Goal: Task Accomplishment & Management: Complete application form

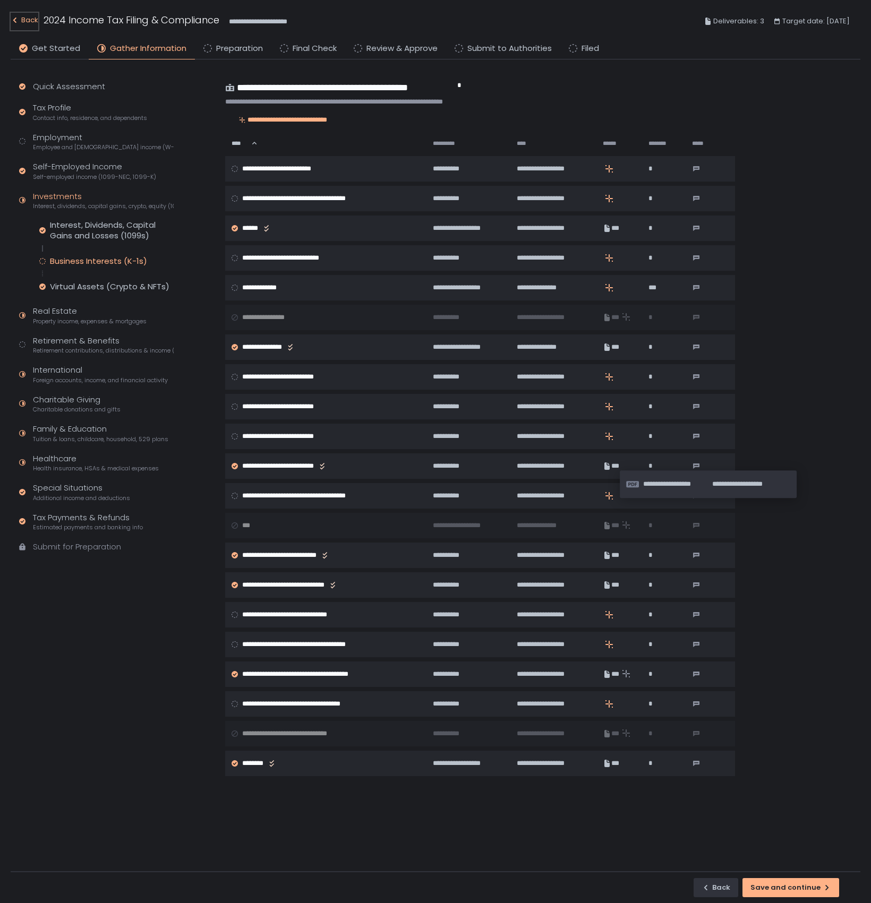
click at [32, 22] on div "Back" at bounding box center [25, 20] width 28 height 13
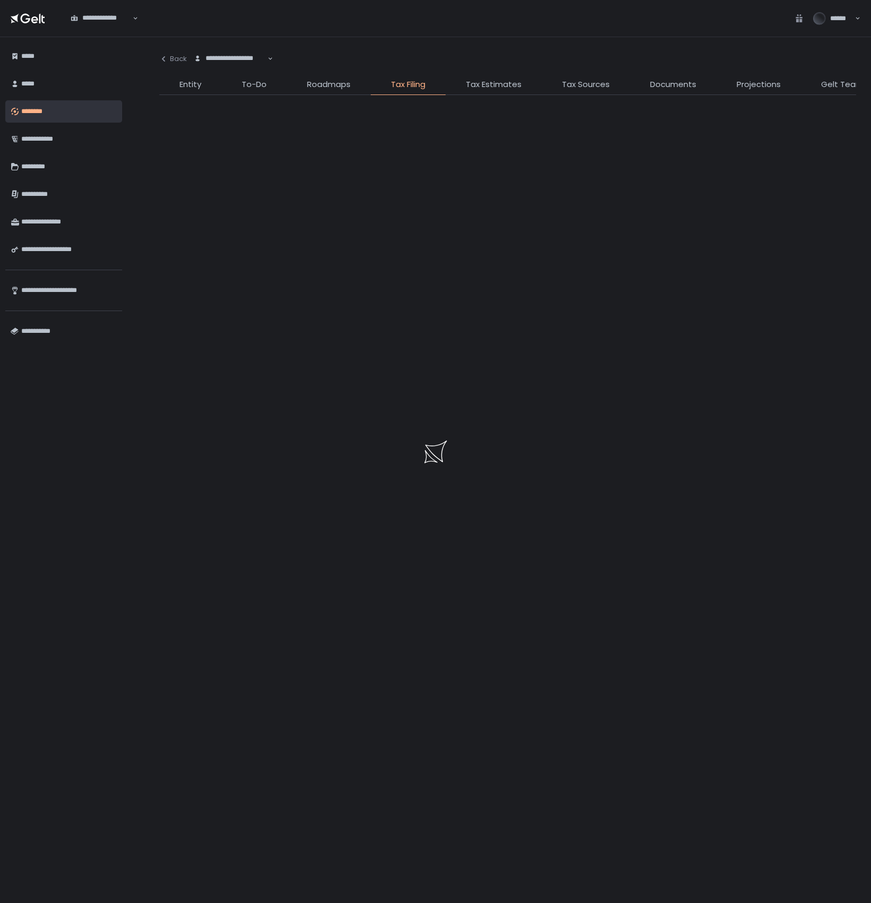
click at [242, 56] on div at bounding box center [435, 451] width 871 height 903
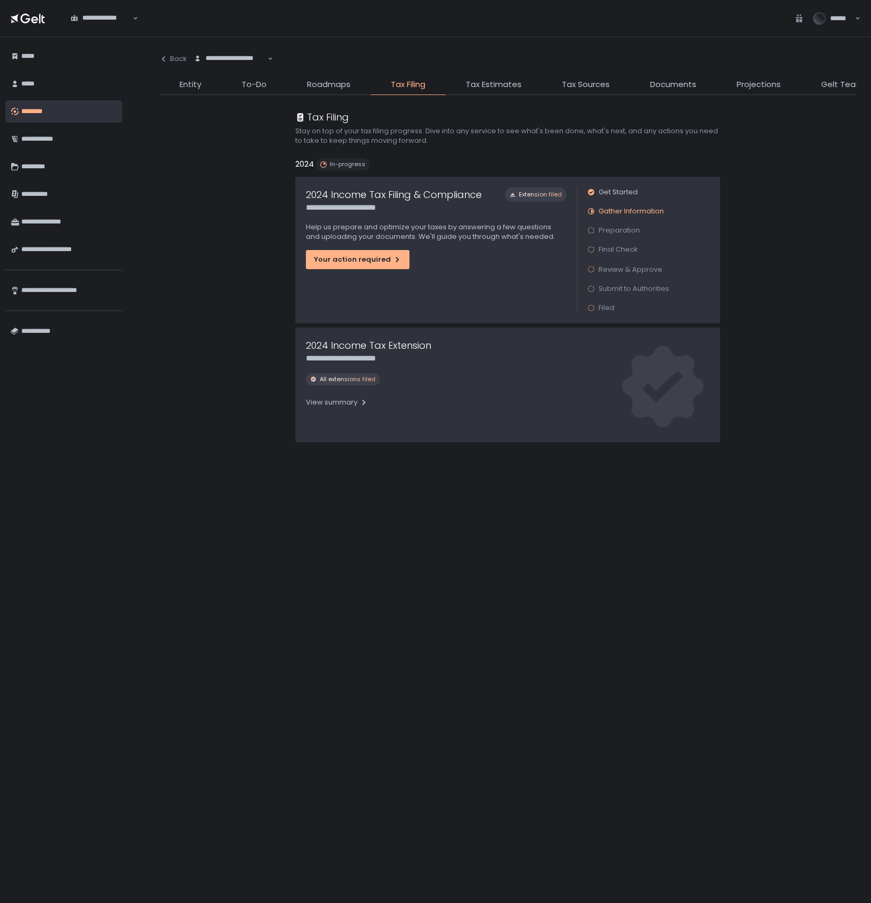
click at [242, 58] on div "**********" at bounding box center [230, 59] width 75 height 11
type input "*******"
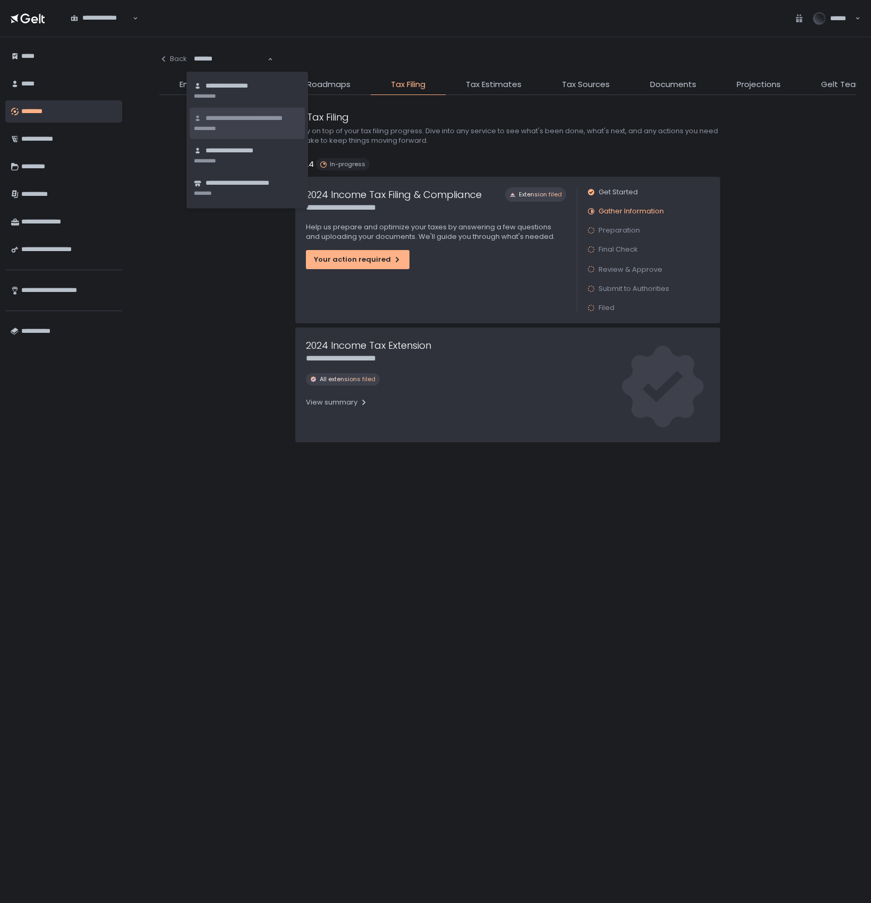
click at [242, 121] on span "**********" at bounding box center [253, 119] width 95 height 10
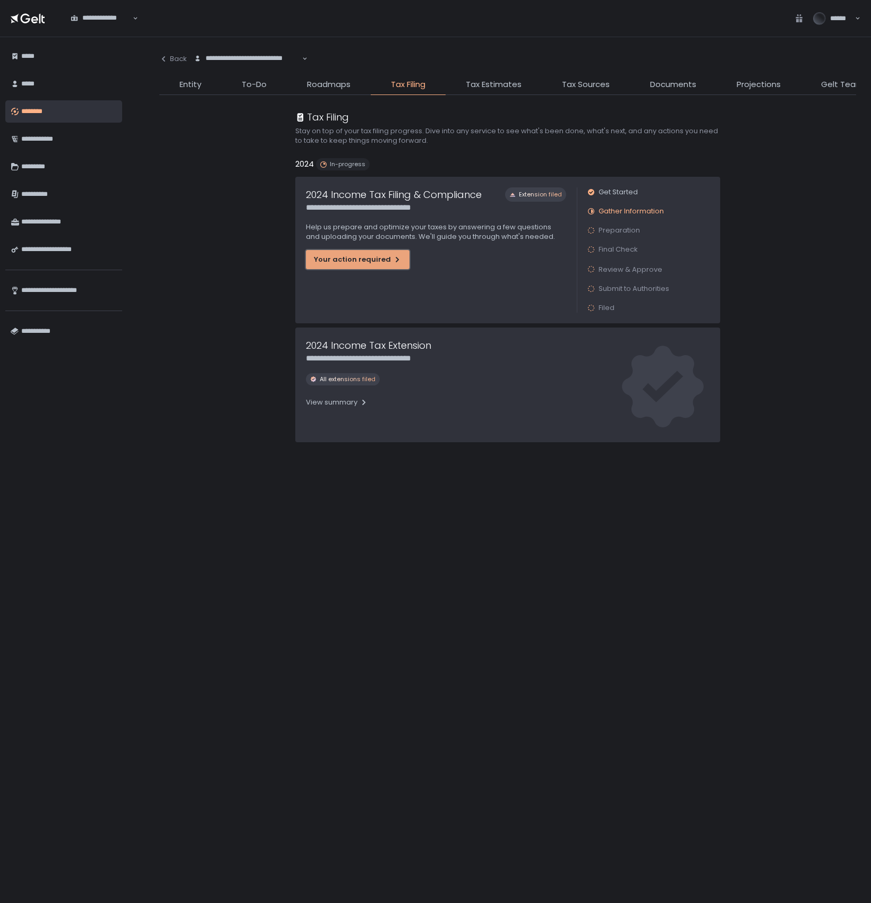
click at [373, 261] on div "Your action required" at bounding box center [358, 260] width 88 height 10
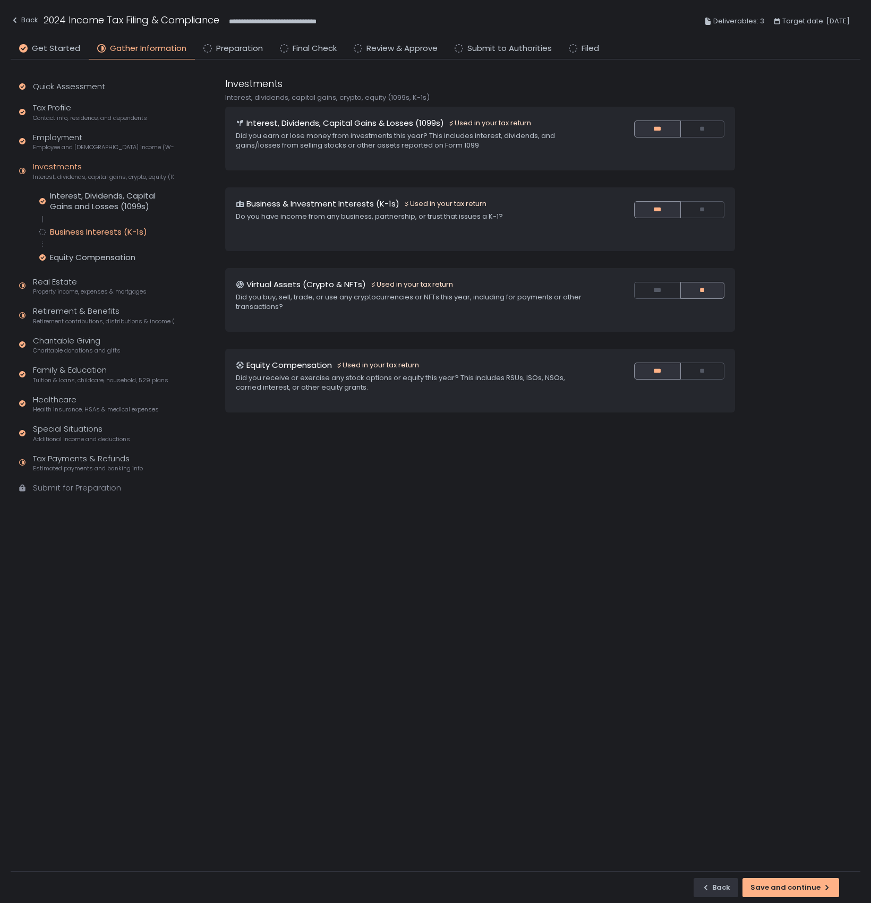
click at [80, 231] on div "Business Interests (K-1s)" at bounding box center [98, 232] width 97 height 11
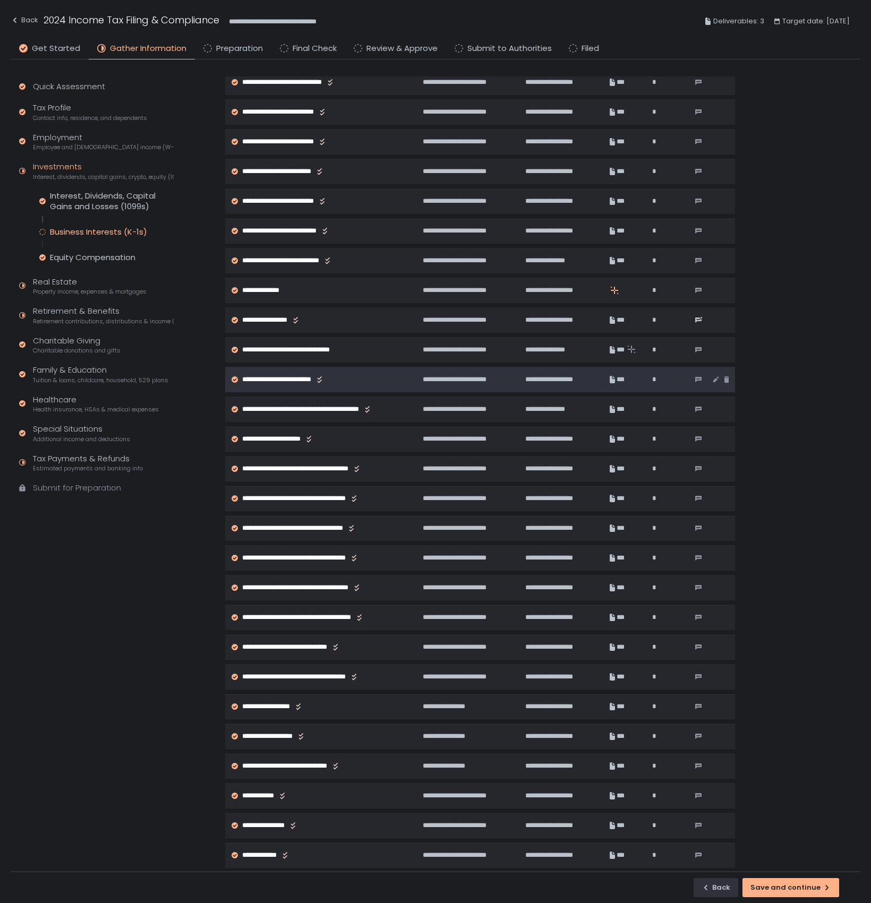
scroll to position [429, 0]
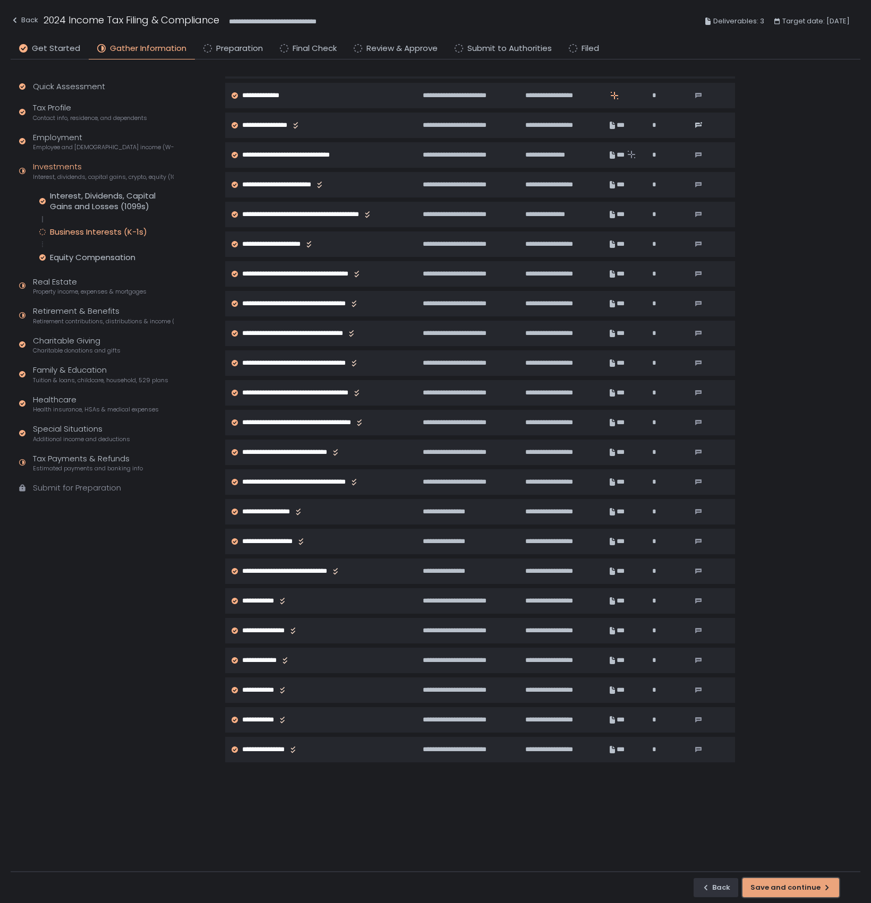
click at [796, 890] on div "Save and continue" at bounding box center [790, 888] width 81 height 10
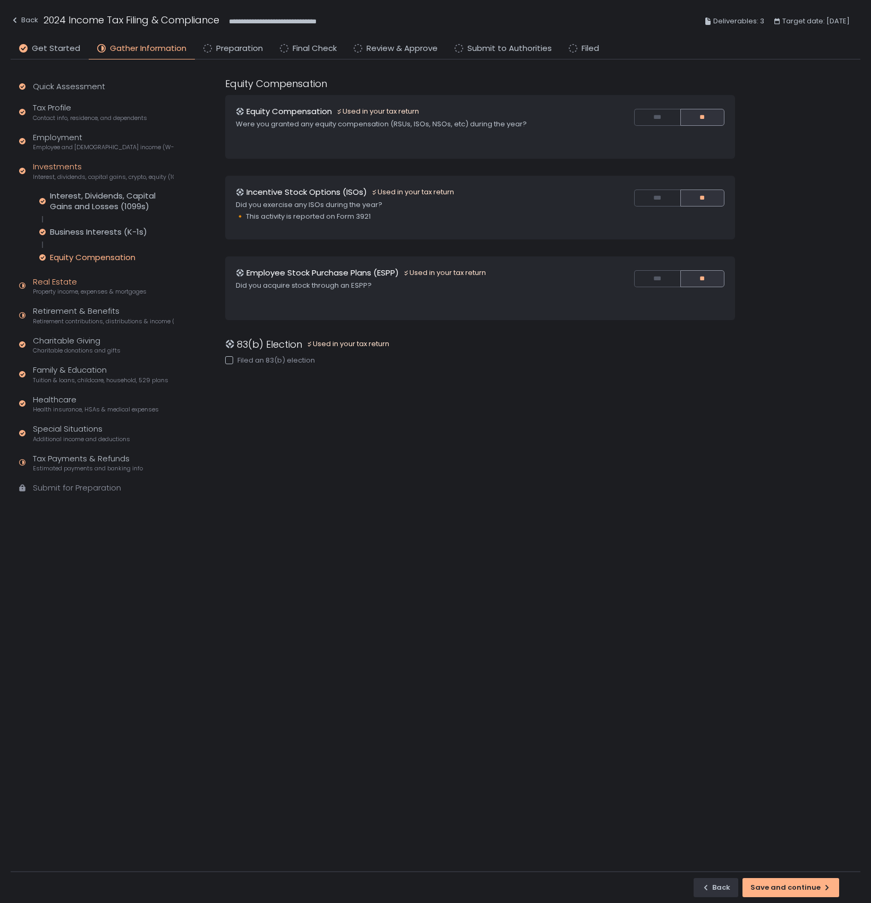
click at [63, 291] on span "Property income, expenses & mortgages" at bounding box center [90, 292] width 114 height 8
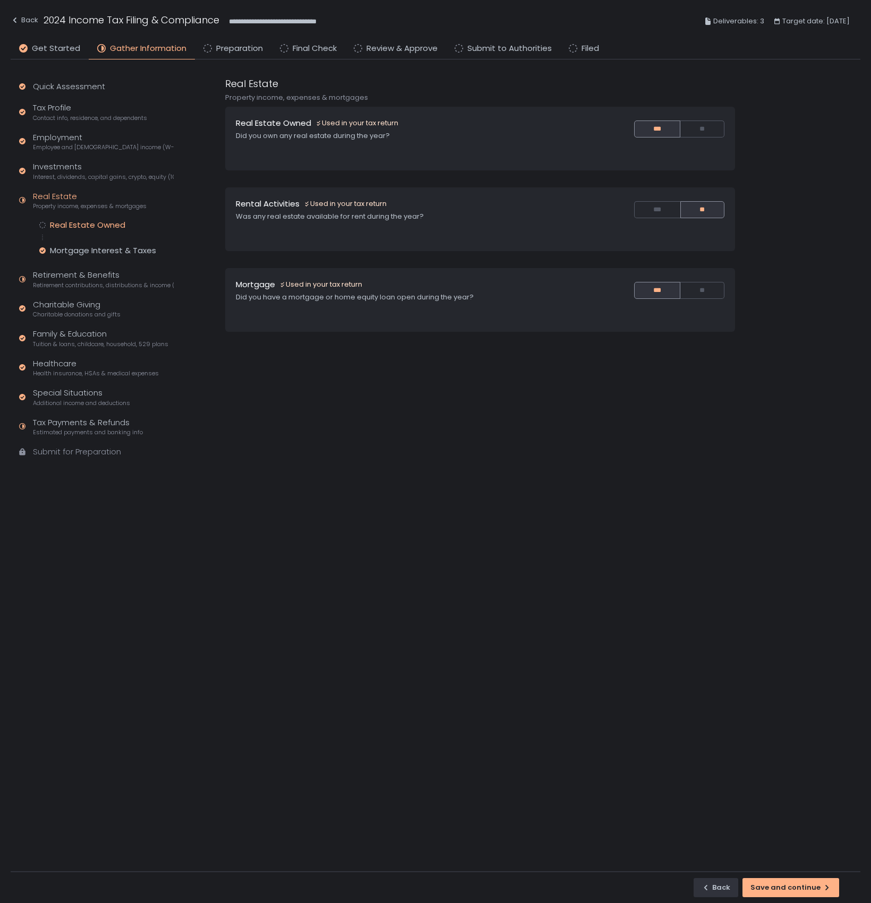
click at [68, 223] on div "Real Estate Owned" at bounding box center [87, 225] width 75 height 11
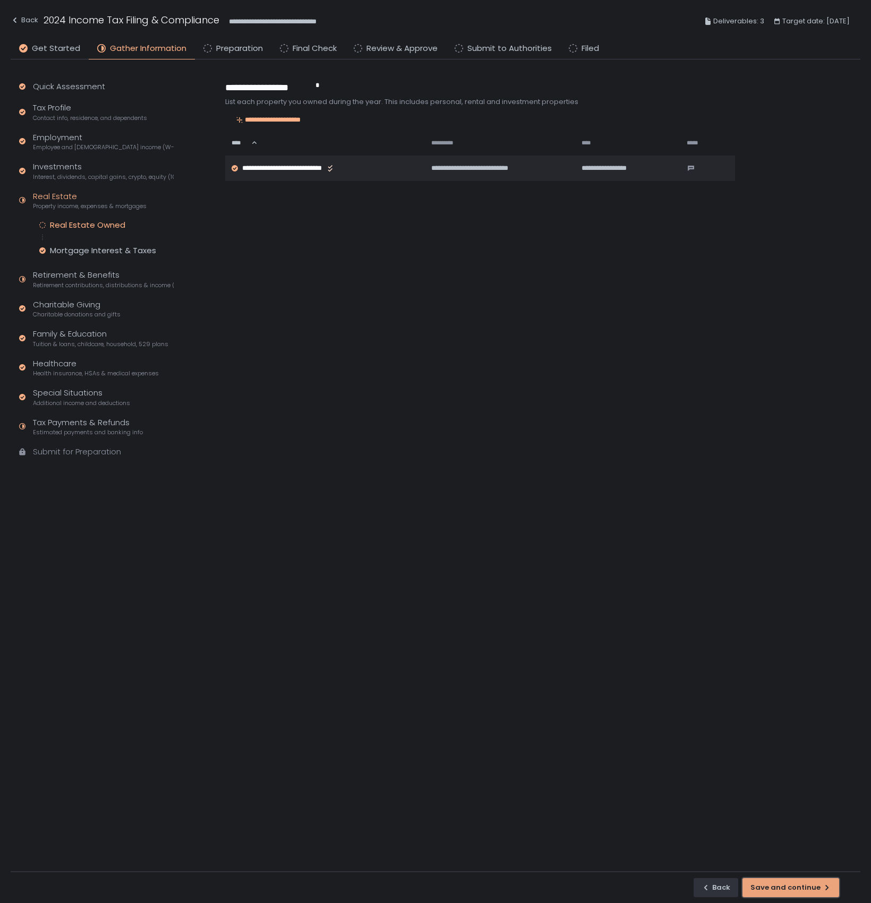
click at [780, 885] on div "Save and continue" at bounding box center [790, 888] width 81 height 10
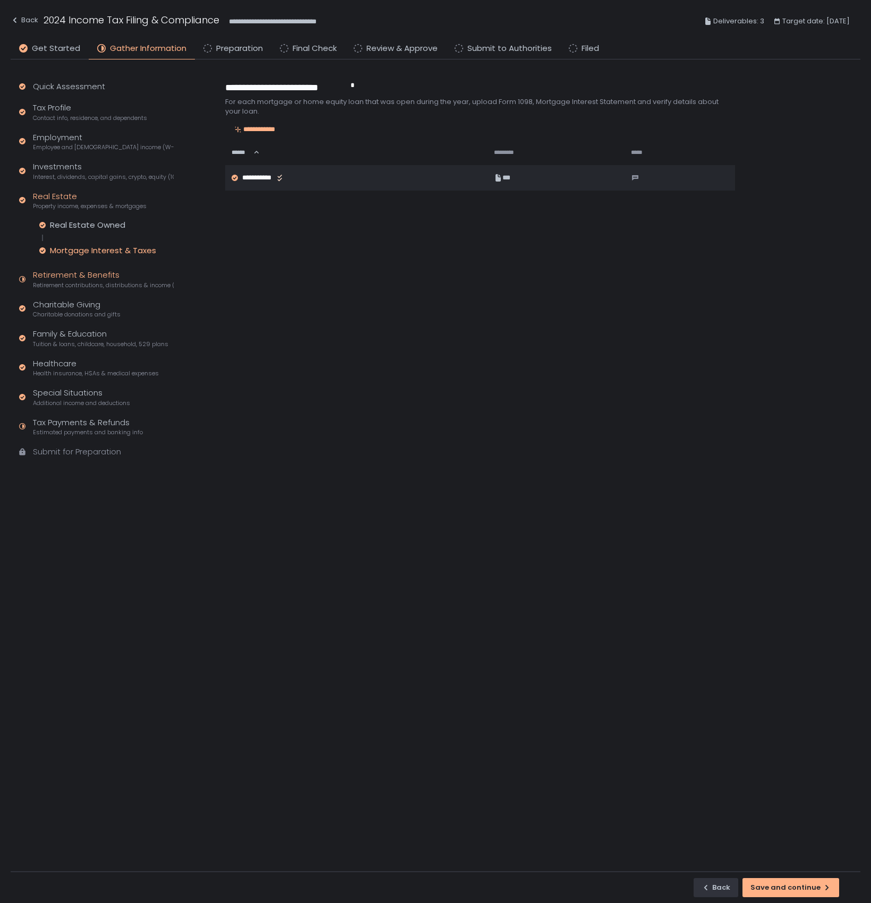
click at [63, 278] on div "Retirement & Benefits Retirement contributions, distributions & income (1099-R,…" at bounding box center [103, 279] width 141 height 20
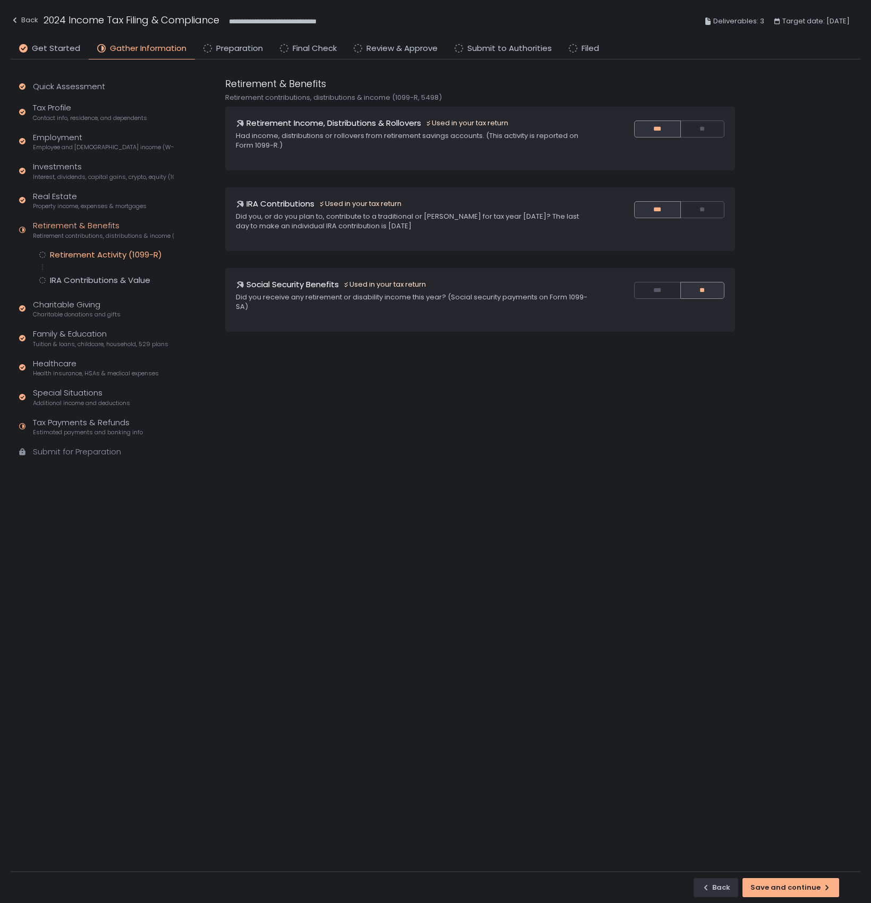
click at [70, 252] on div "Retirement Activity (1099-R)" at bounding box center [106, 255] width 112 height 11
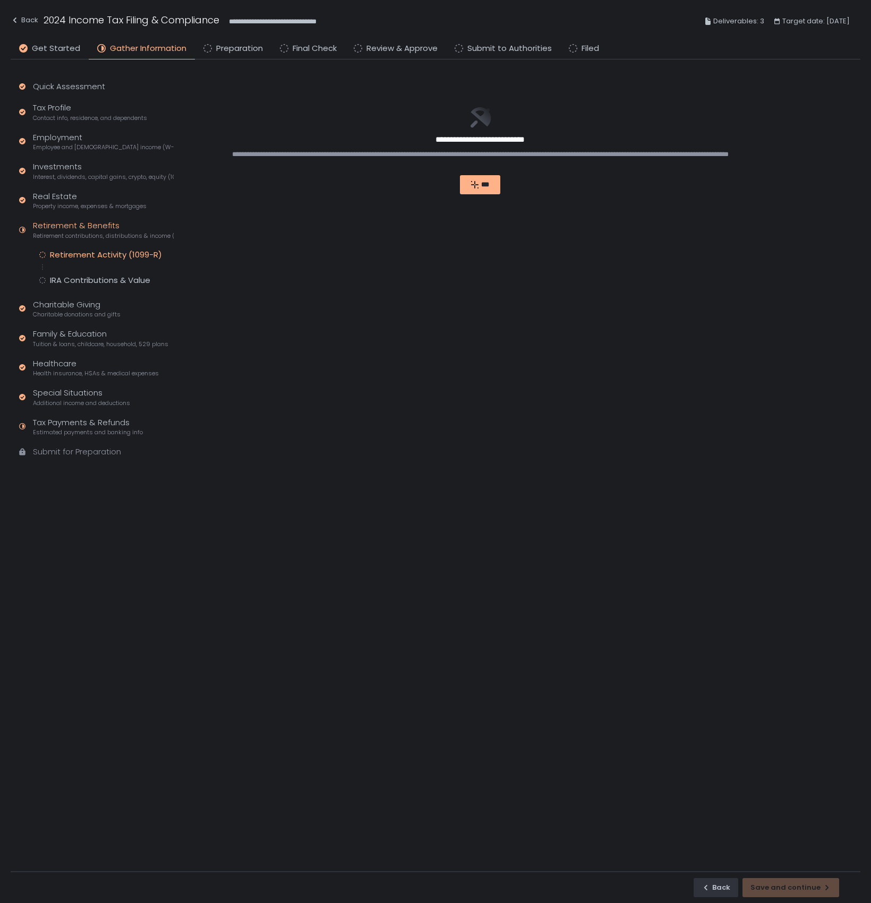
click at [85, 223] on div "Retirement & Benefits Retirement contributions, distributions & income (1099-R,…" at bounding box center [103, 230] width 141 height 20
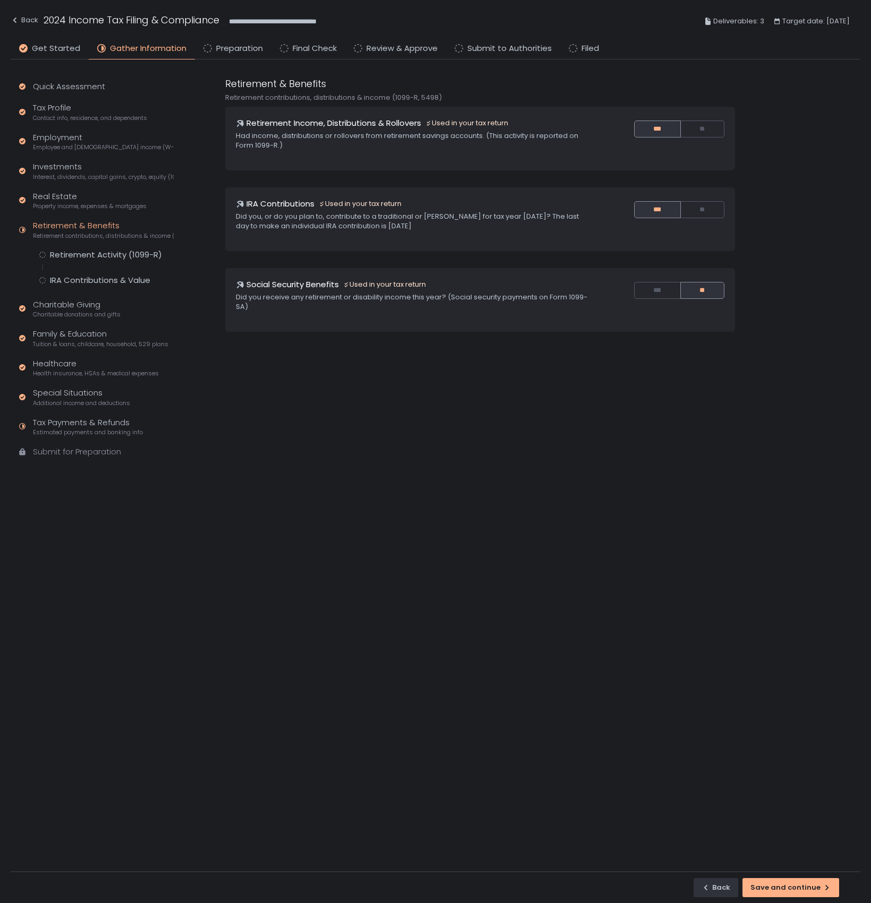
click at [80, 274] on div "Retirement Activity (1099-R) IRA Contributions & Value" at bounding box center [106, 268] width 134 height 36
click at [80, 277] on div "IRA Contributions & Value" at bounding box center [100, 280] width 100 height 11
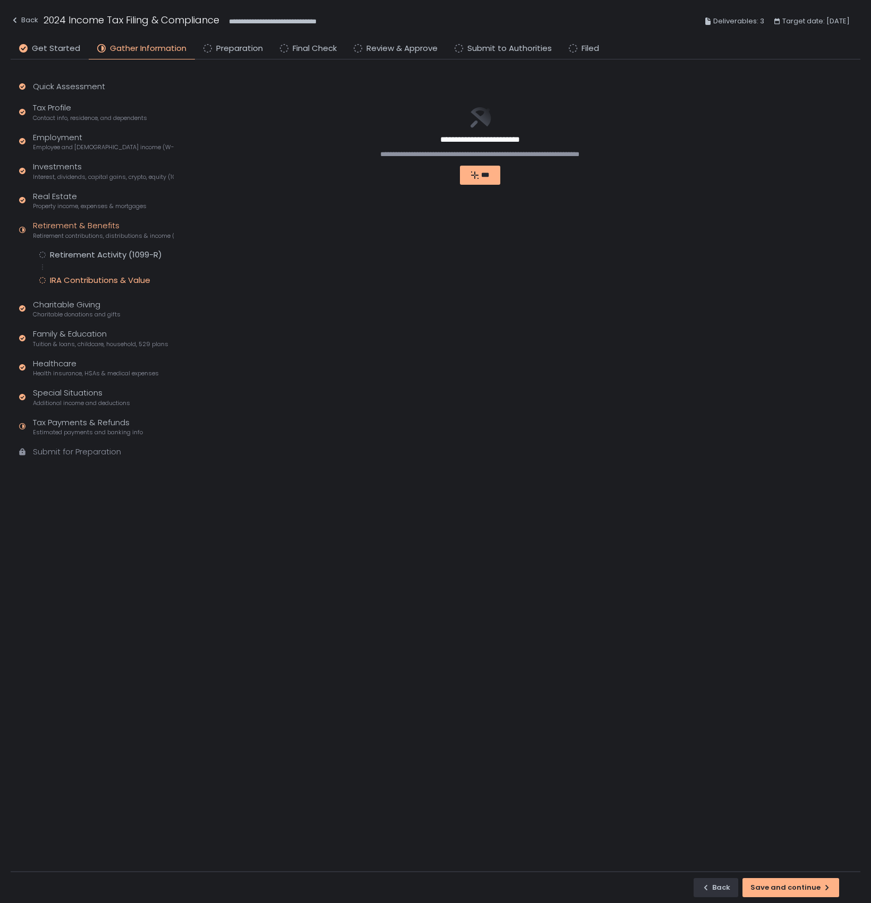
click at [107, 279] on div "IRA Contributions & Value" at bounding box center [100, 280] width 100 height 11
click at [104, 252] on div "Retirement Activity (1099-R)" at bounding box center [106, 255] width 112 height 11
click at [85, 431] on span "Estimated payments and banking info" at bounding box center [88, 433] width 110 height 8
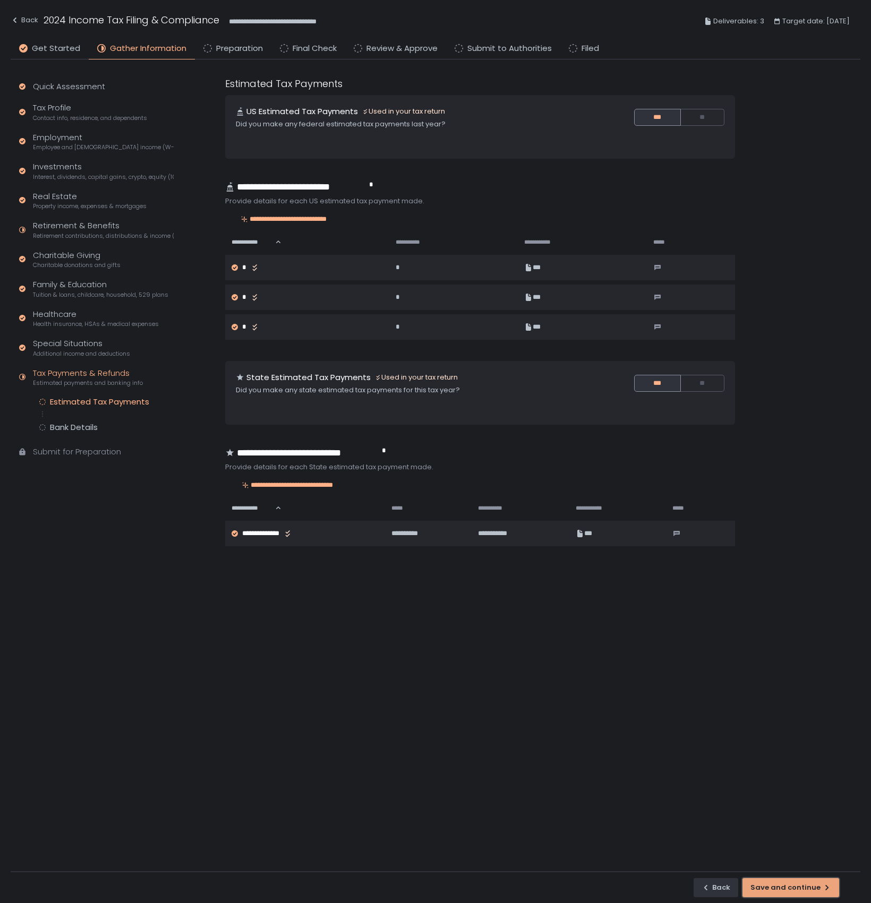
click at [808, 885] on div "Save and continue" at bounding box center [790, 888] width 81 height 10
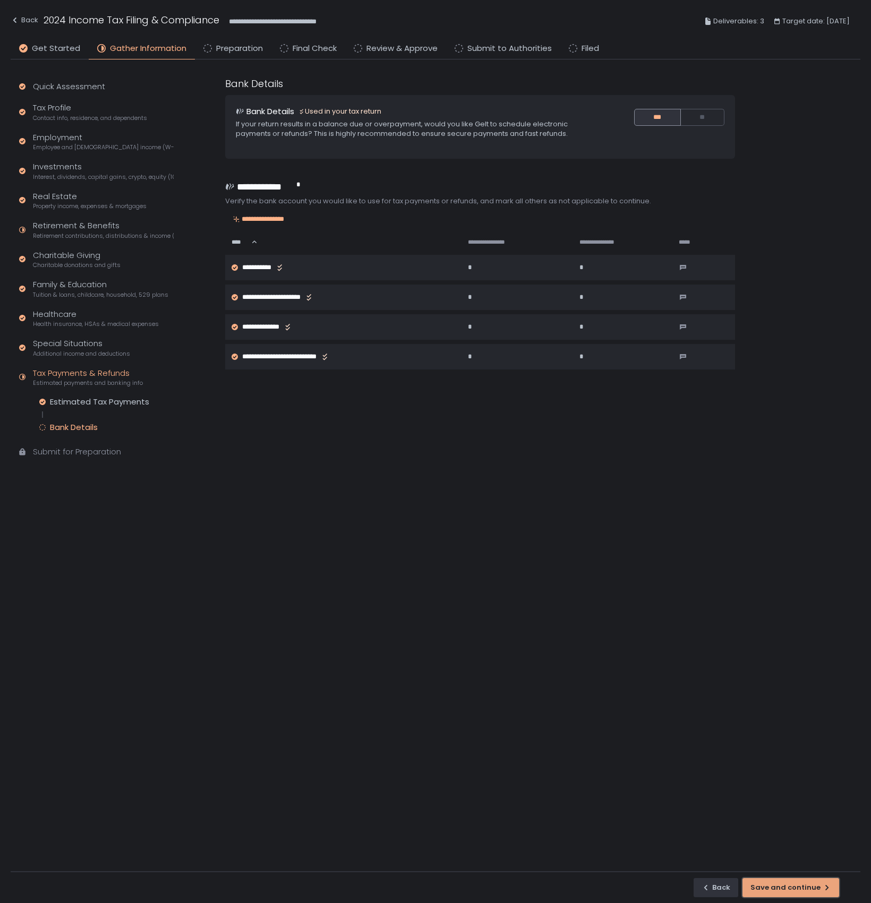
click at [807, 885] on div "Save and continue" at bounding box center [790, 888] width 81 height 10
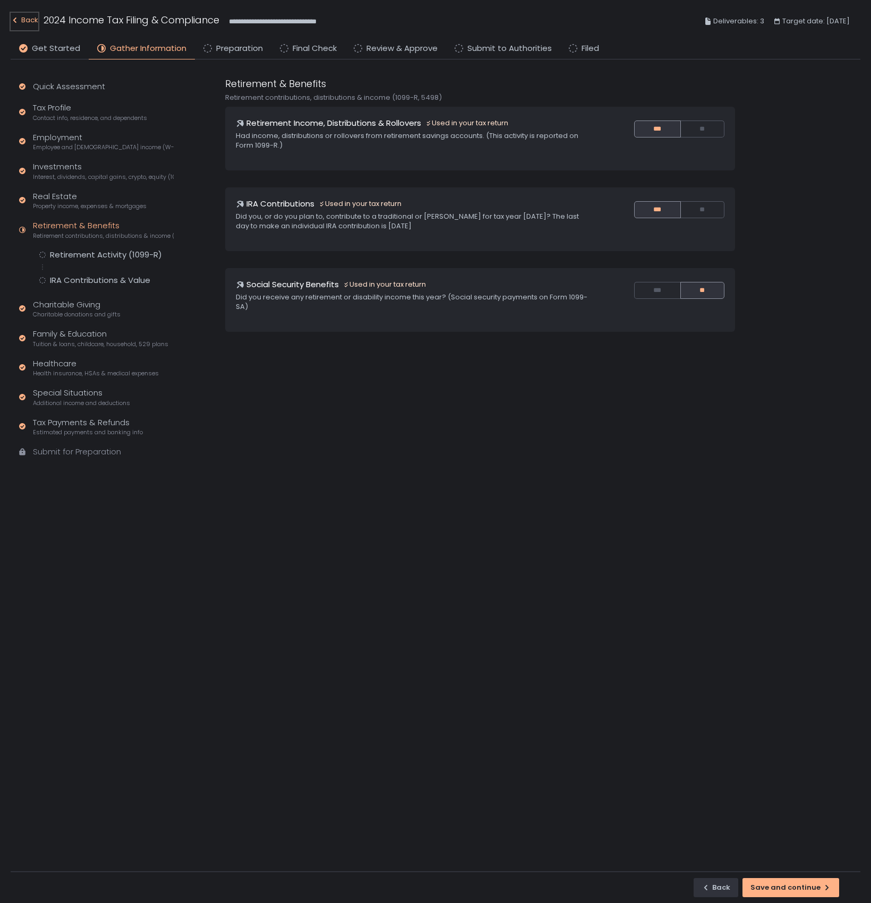
click at [29, 18] on div "Back" at bounding box center [25, 20] width 28 height 13
